Goal: Register for event/course

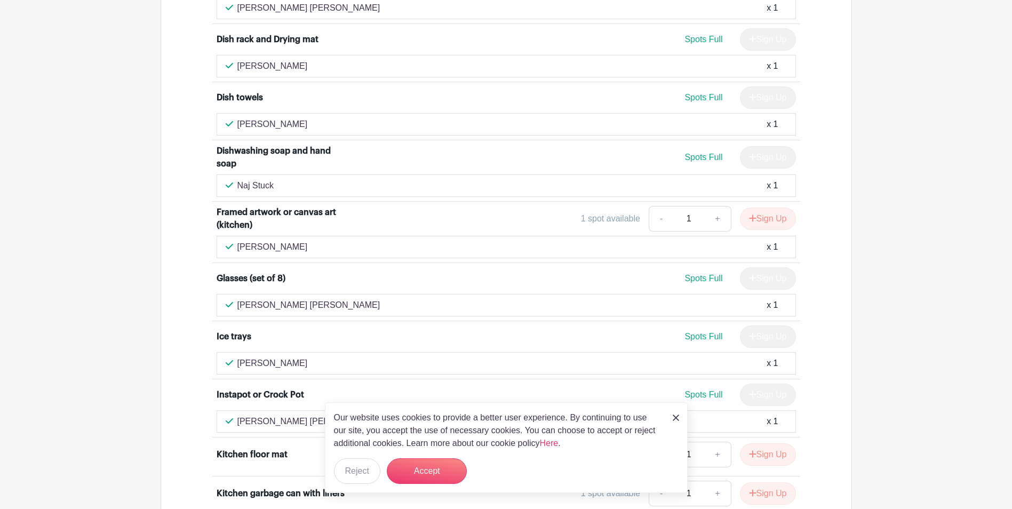
scroll to position [6066, 0]
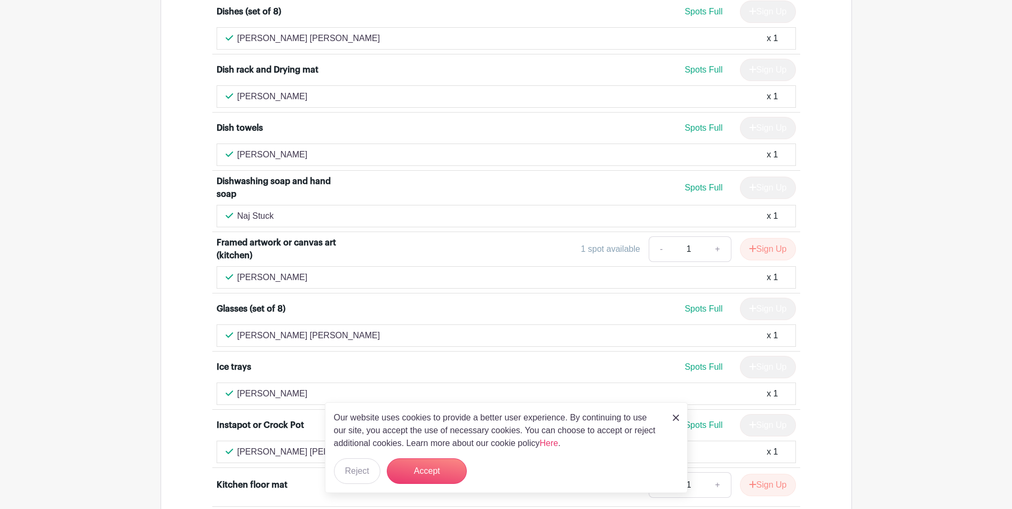
click at [676, 417] on img at bounding box center [676, 417] width 6 height 6
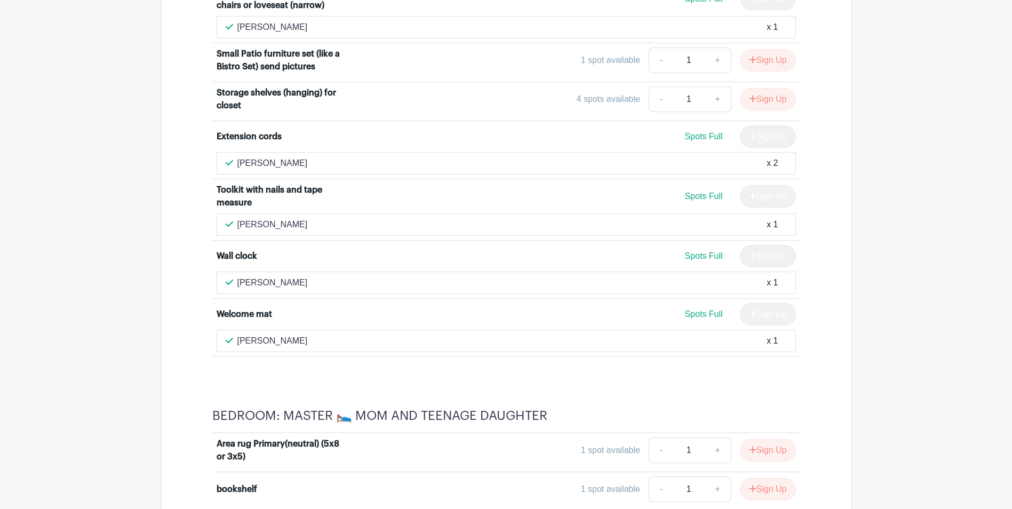
scroll to position [2419, 0]
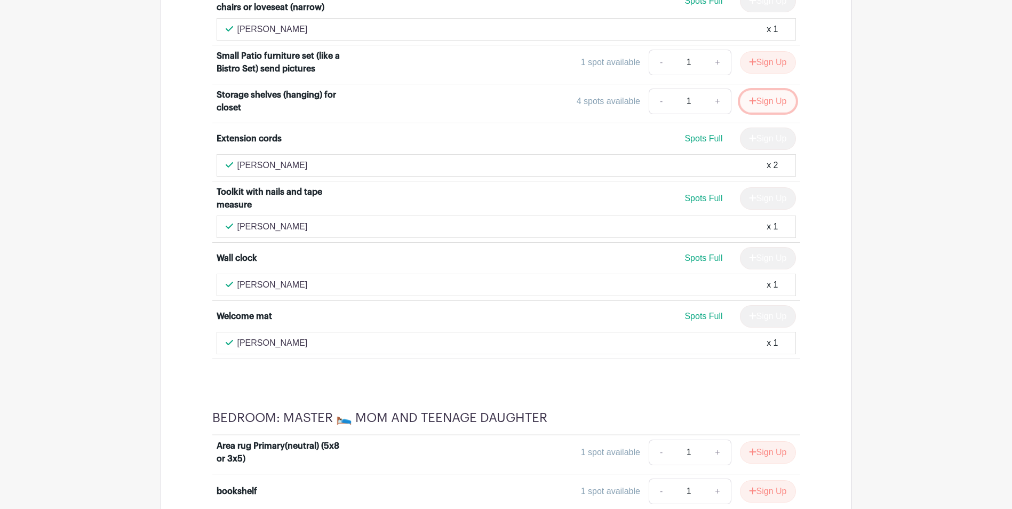
click at [752, 97] on icon "submit" at bounding box center [752, 101] width 7 height 9
click at [749, 90] on div "Sign Up" at bounding box center [763, 101] width 65 height 22
click at [747, 90] on div "Sign Up" at bounding box center [763, 101] width 65 height 22
drag, startPoint x: 747, startPoint y: 75, endPoint x: 876, endPoint y: 99, distance: 130.8
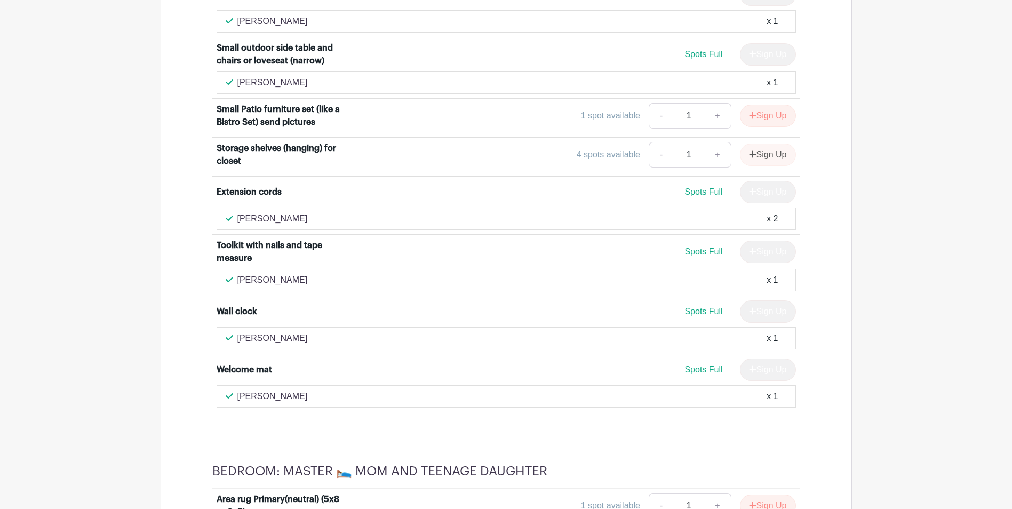
click at [763, 143] on div "Sign Up" at bounding box center [763, 154] width 65 height 22
click at [254, 142] on div "Storage shelves (hanging) for closet" at bounding box center [283, 155] width 132 height 26
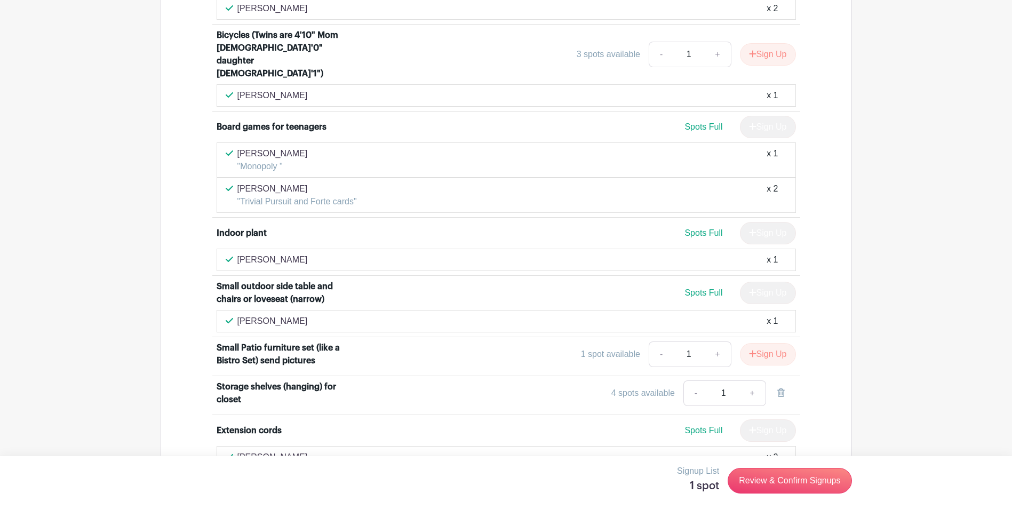
scroll to position [2152, 0]
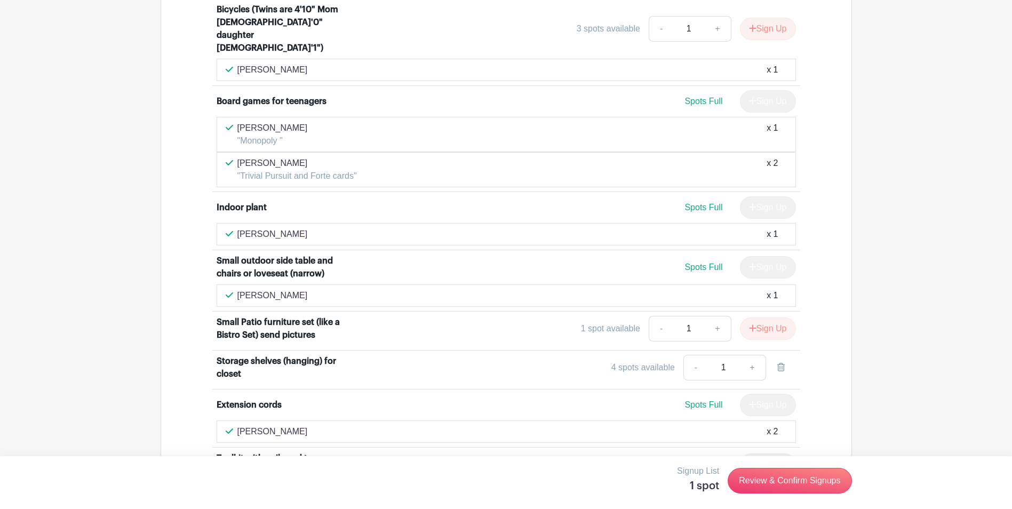
click at [240, 355] on div "Storage shelves (hanging) for closet" at bounding box center [283, 368] width 132 height 26
click at [729, 355] on input "1" at bounding box center [723, 368] width 32 height 26
click at [656, 361] on div "4 spots available" at bounding box center [642, 367] width 63 height 13
